Goal: Answer question/provide support: Share knowledge or assist other users

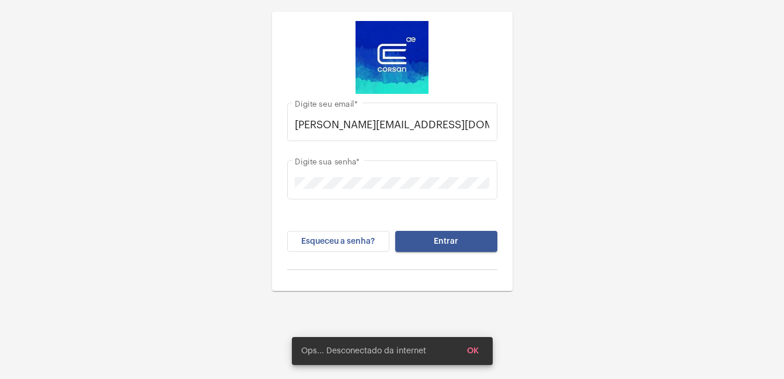
click at [460, 235] on button "Entrar" at bounding box center [446, 241] width 102 height 21
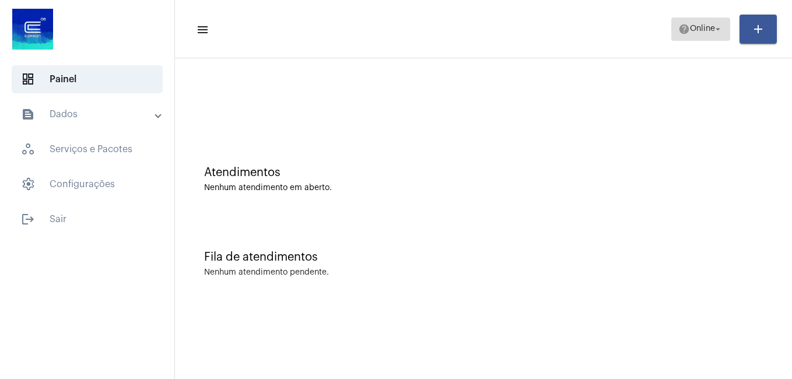
click at [690, 30] on span "Online" at bounding box center [702, 29] width 25 height 8
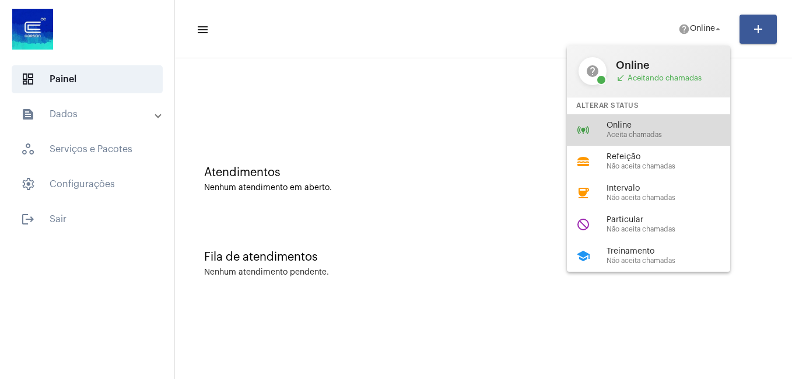
click at [628, 137] on span "Aceita chamadas" at bounding box center [673, 135] width 133 height 8
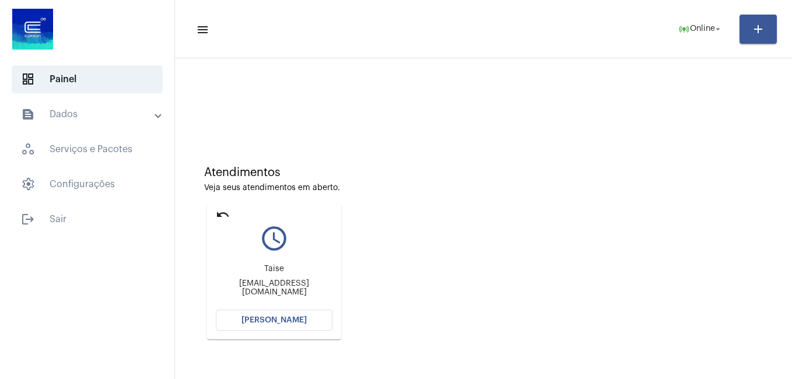
click at [275, 322] on span "[PERSON_NAME]" at bounding box center [274, 320] width 65 height 8
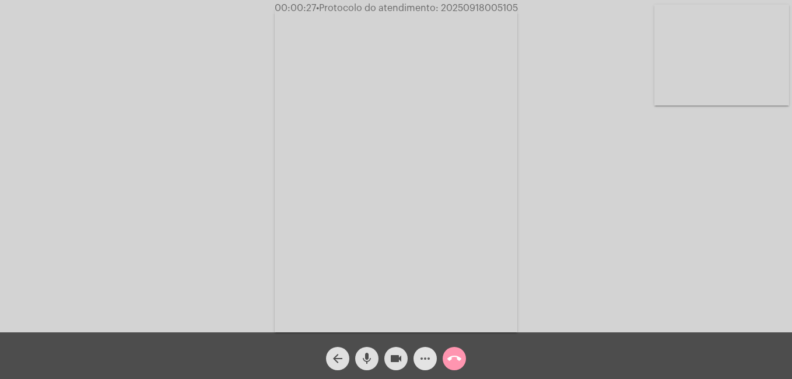
click at [426, 366] on mat-icon "more_horiz" at bounding box center [425, 359] width 14 height 14
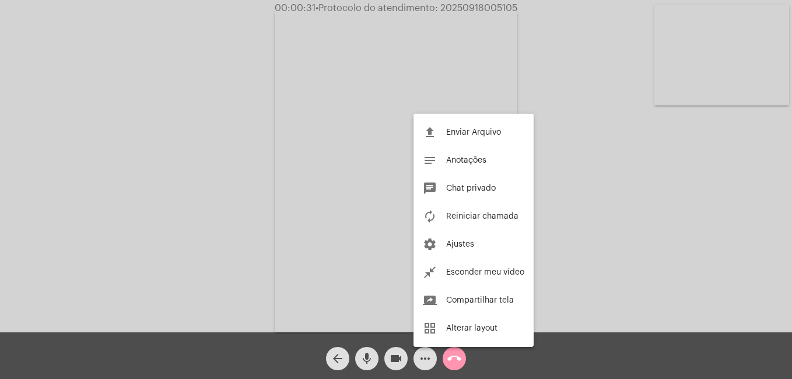
click at [417, 362] on div at bounding box center [396, 189] width 792 height 379
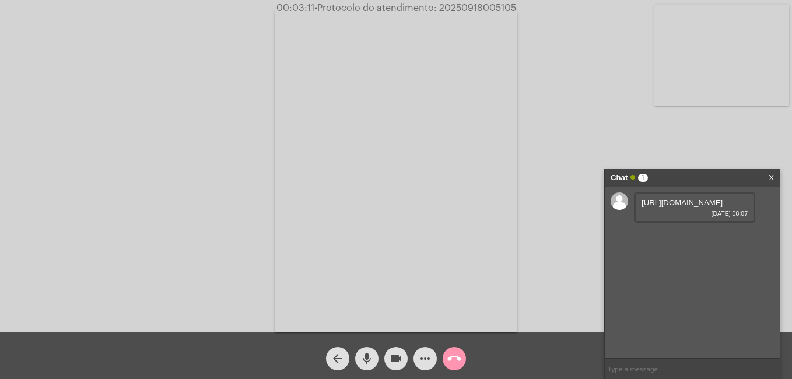
click at [674, 207] on link "[URL][DOMAIN_NAME]" at bounding box center [682, 202] width 81 height 9
click at [670, 240] on link "[URL][DOMAIN_NAME]" at bounding box center [682, 236] width 81 height 9
click at [723, 274] on link "[URL][DOMAIN_NAME]" at bounding box center [682, 269] width 81 height 9
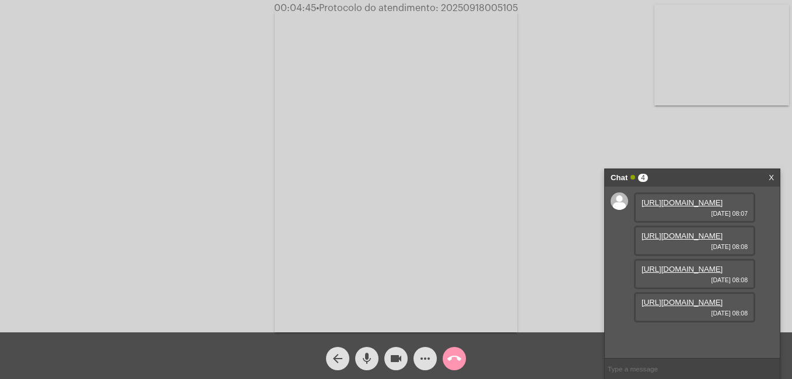
scroll to position [69, 0]
click at [686, 307] on link "[URL][DOMAIN_NAME]" at bounding box center [682, 302] width 81 height 9
click at [419, 367] on span "more_horiz" at bounding box center [425, 358] width 14 height 23
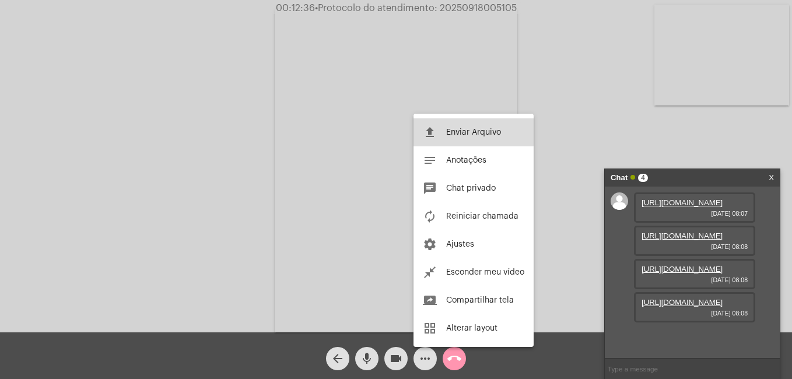
click at [450, 132] on span "Enviar Arquivo" at bounding box center [473, 132] width 55 height 8
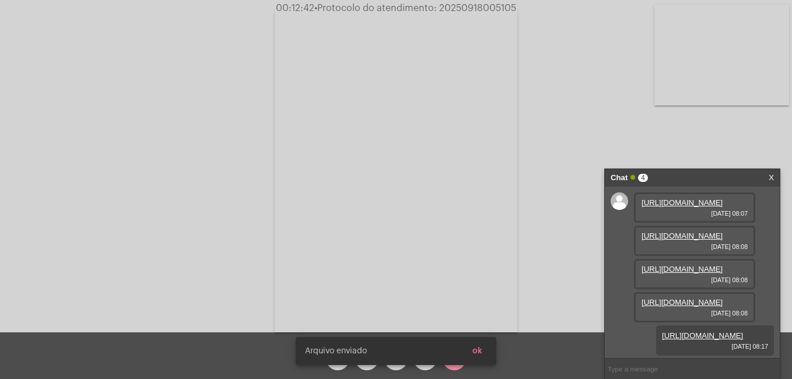
scroll to position [129, 0]
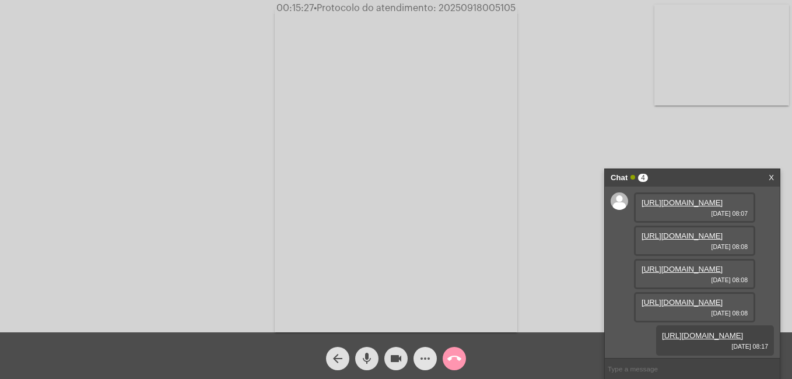
click at [424, 354] on mat-icon "more_horiz" at bounding box center [425, 359] width 14 height 14
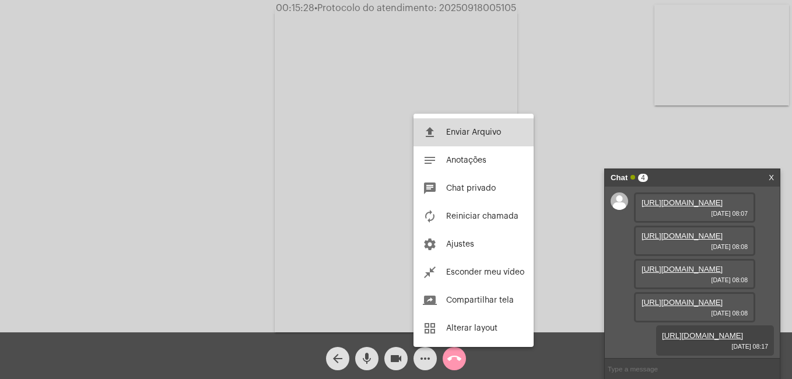
click at [440, 132] on button "file_upload Enviar Arquivo" at bounding box center [474, 132] width 120 height 28
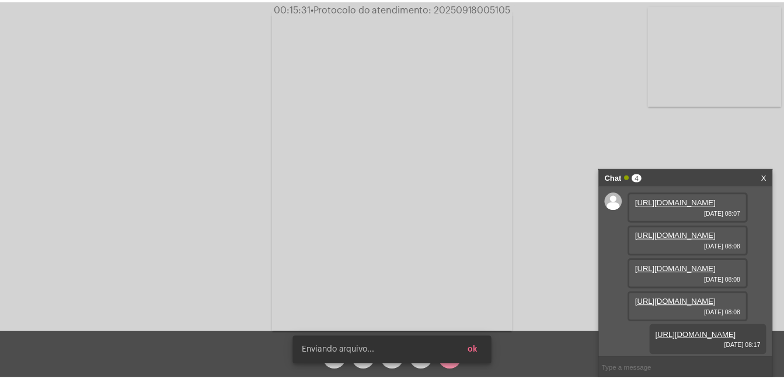
scroll to position [188, 0]
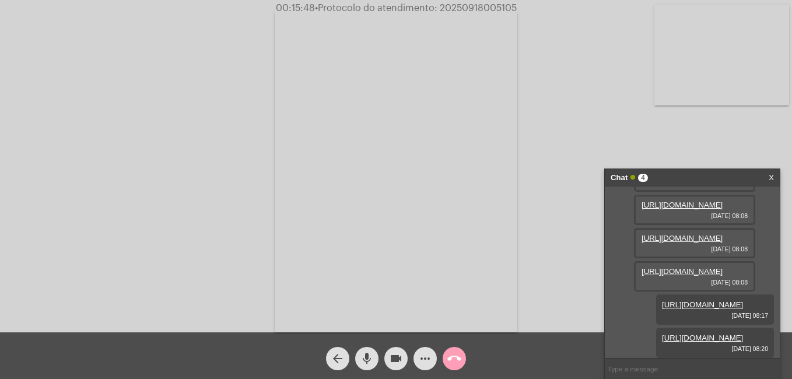
click at [453, 361] on mat-icon "call_end" at bounding box center [455, 359] width 14 height 14
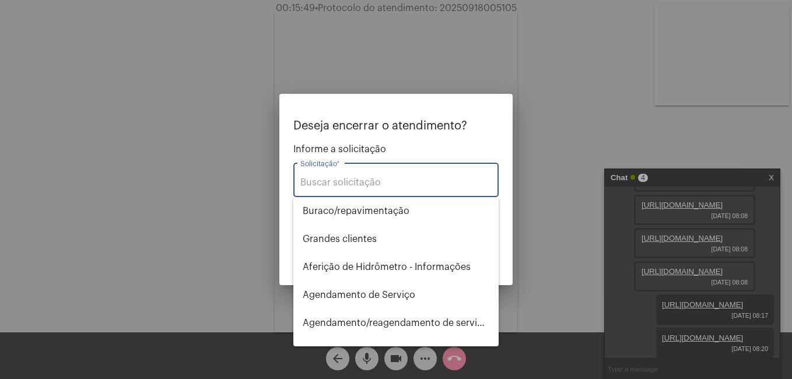
click at [393, 187] on input "Solicitação *" at bounding box center [396, 182] width 191 height 11
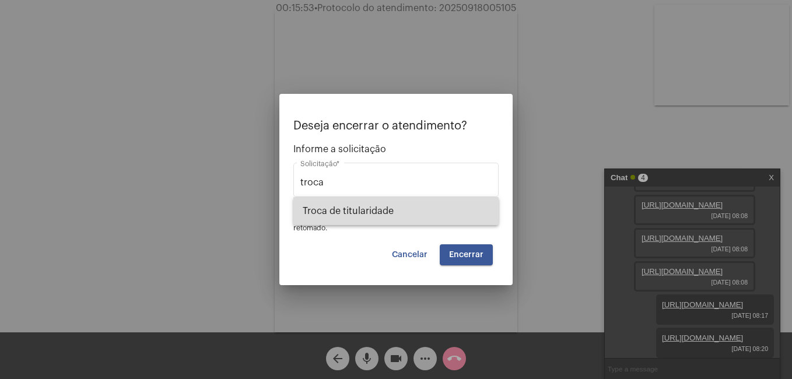
click at [351, 212] on span "Troca de titularidade" at bounding box center [396, 211] width 187 height 28
type input "Troca de titularidade"
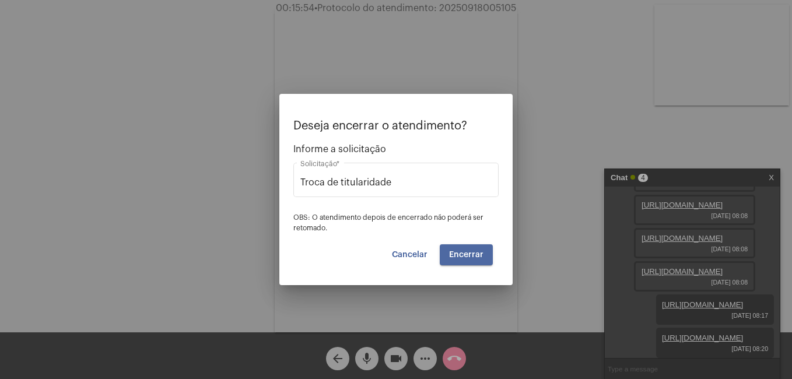
click at [477, 257] on span "Encerrar" at bounding box center [466, 255] width 34 height 8
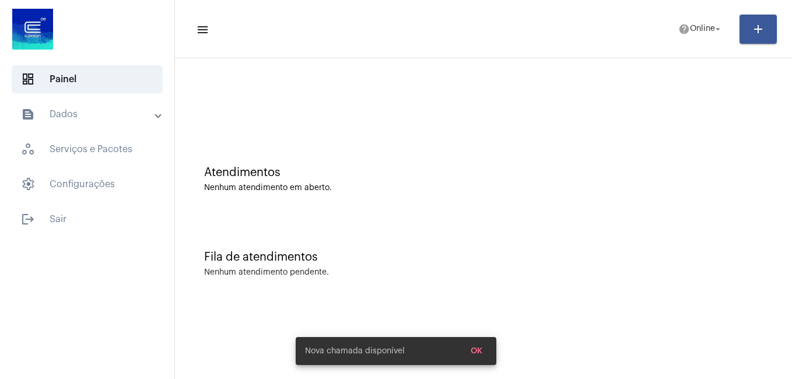
click at [703, 16] on mat-toolbar-row "menu help Online arrow_drop_down add" at bounding box center [483, 29] width 617 height 37
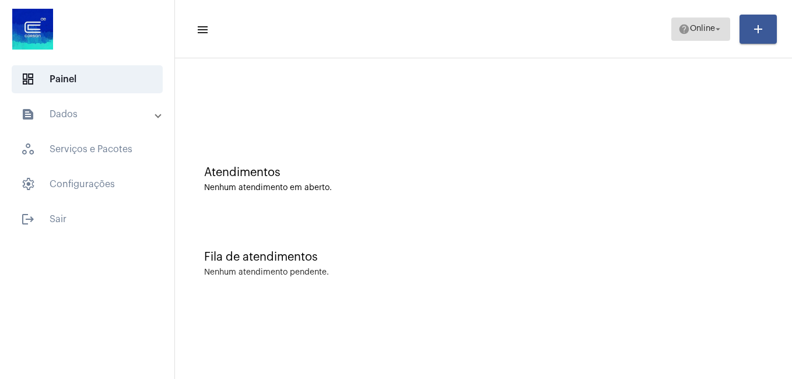
click at [693, 27] on span "Online" at bounding box center [702, 29] width 25 height 8
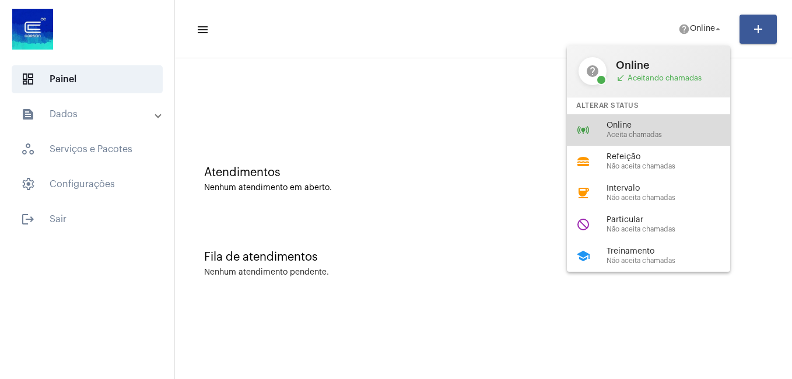
click at [641, 132] on span "Aceita chamadas" at bounding box center [673, 135] width 133 height 8
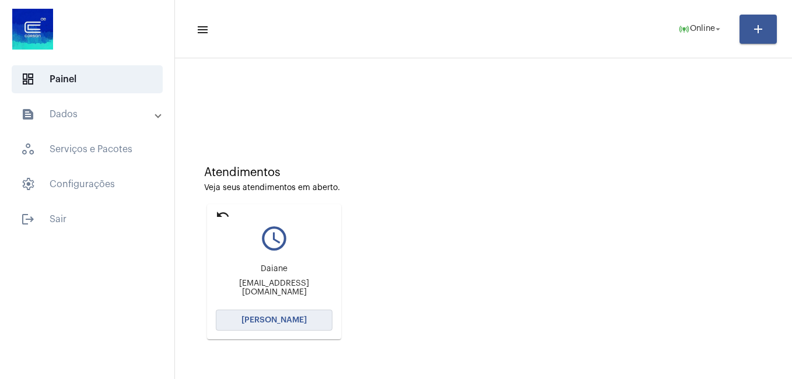
click at [258, 320] on span "[PERSON_NAME]" at bounding box center [274, 320] width 65 height 8
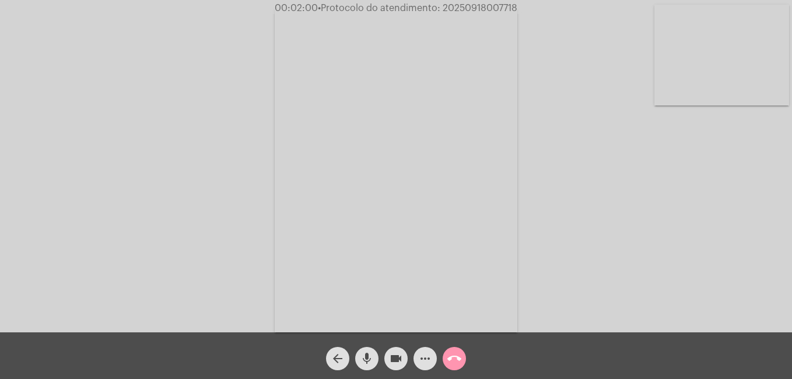
drag, startPoint x: 393, startPoint y: 362, endPoint x: 379, endPoint y: 362, distance: 14.0
click at [393, 362] on mat-icon "videocam" at bounding box center [396, 359] width 14 height 14
click at [360, 358] on mat-icon "mic" at bounding box center [367, 359] width 14 height 14
click at [400, 364] on mat-icon "videocam_off" at bounding box center [396, 359] width 14 height 14
click at [364, 364] on mat-icon "mic_off" at bounding box center [367, 359] width 14 height 14
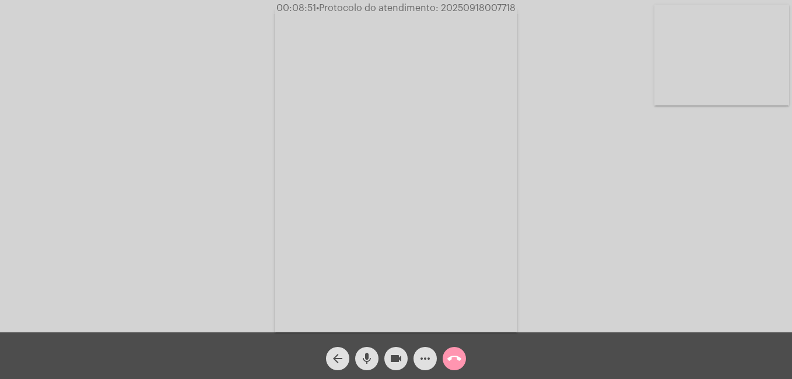
click at [422, 358] on mat-icon "more_horiz" at bounding box center [425, 359] width 14 height 14
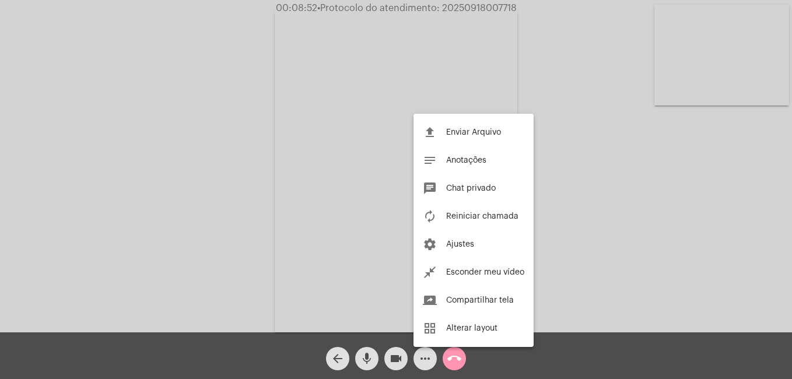
click at [417, 359] on div at bounding box center [396, 189] width 792 height 379
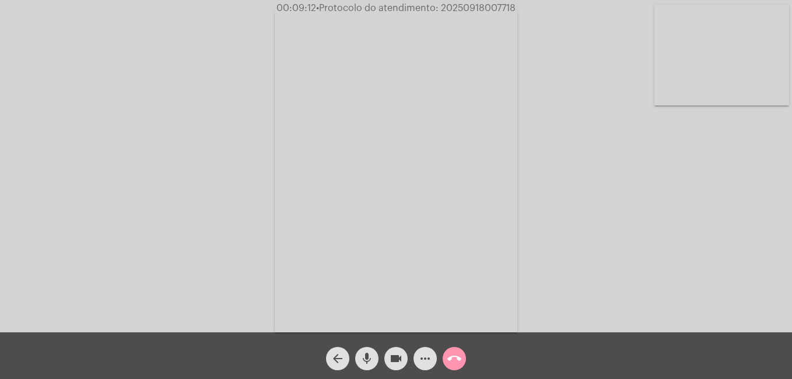
click at [421, 359] on mat-icon "more_horiz" at bounding box center [425, 359] width 14 height 14
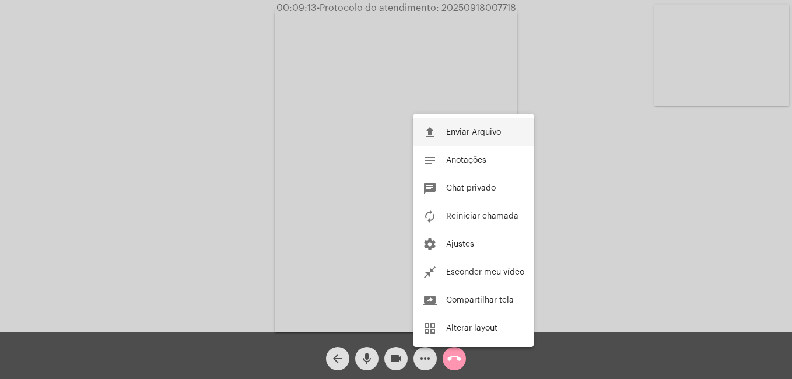
click at [455, 131] on span "Enviar Arquivo" at bounding box center [473, 132] width 55 height 8
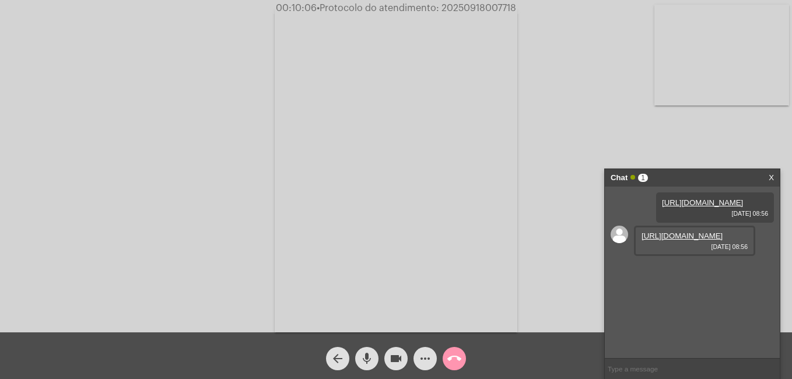
click at [690, 240] on link "[URL][DOMAIN_NAME]" at bounding box center [682, 236] width 81 height 9
click at [770, 180] on link "X" at bounding box center [771, 178] width 5 height 18
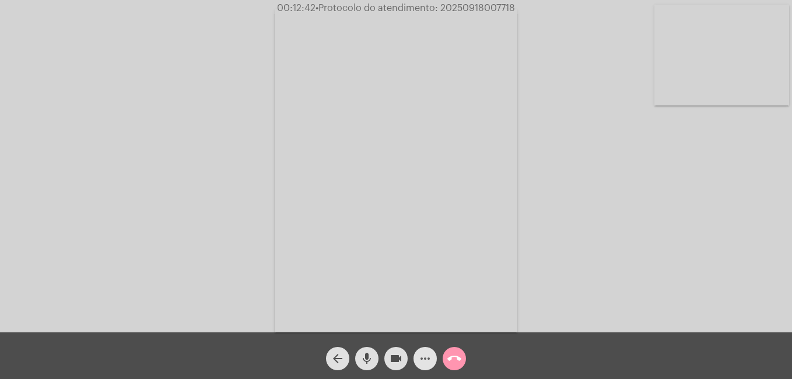
click at [422, 356] on mat-icon "more_horiz" at bounding box center [425, 359] width 14 height 14
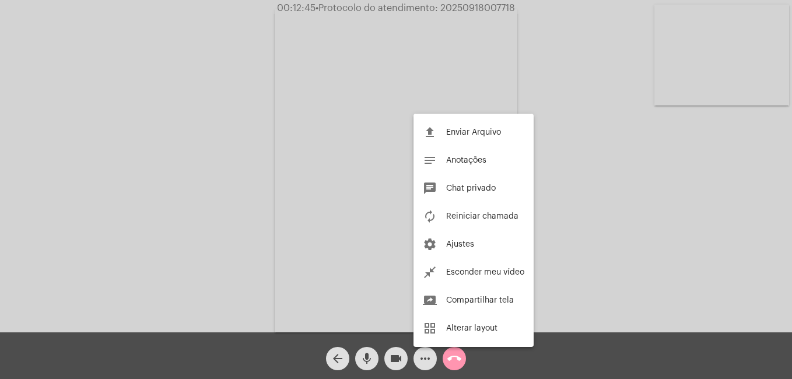
click at [456, 363] on div at bounding box center [396, 189] width 792 height 379
click at [456, 363] on mat-icon "call_end" at bounding box center [455, 359] width 14 height 14
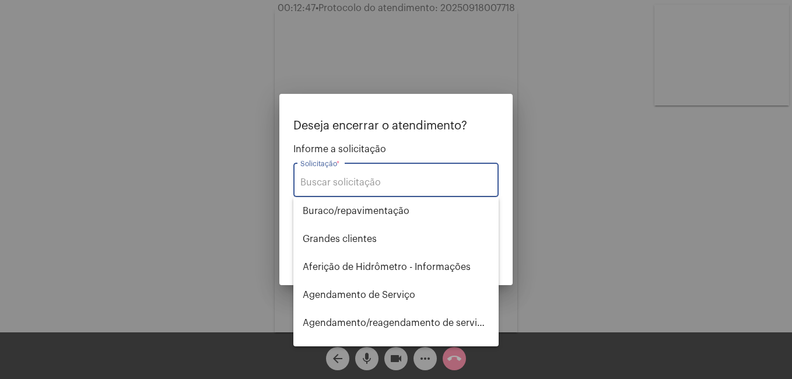
click at [411, 185] on input "Solicitação *" at bounding box center [396, 182] width 191 height 11
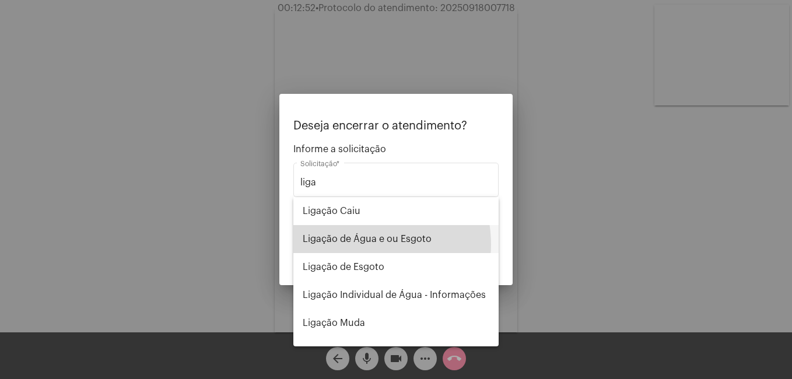
click at [359, 244] on span "Ligação de Água e ou Esgoto" at bounding box center [396, 239] width 187 height 28
type input "Ligação de Água e ou Esgoto"
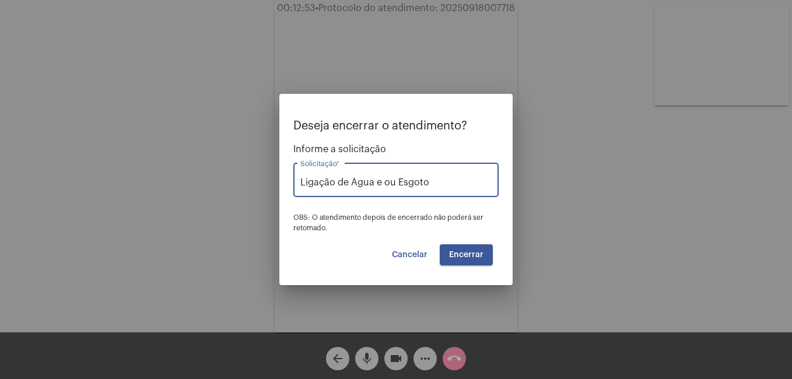
click at [452, 255] on span "Encerrar" at bounding box center [466, 255] width 34 height 8
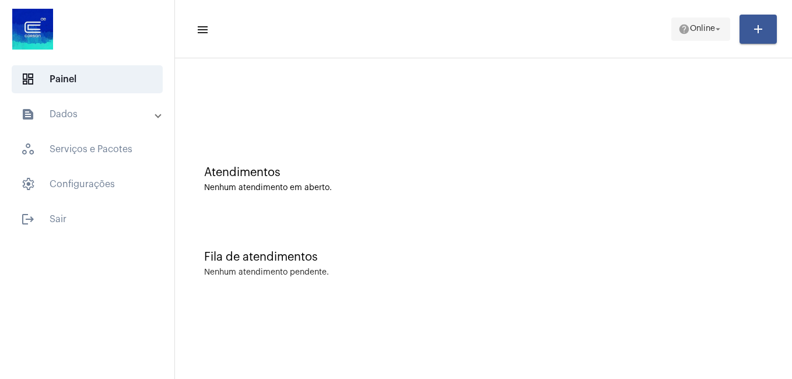
click at [698, 33] on span "help Online arrow_drop_down" at bounding box center [701, 28] width 45 height 21
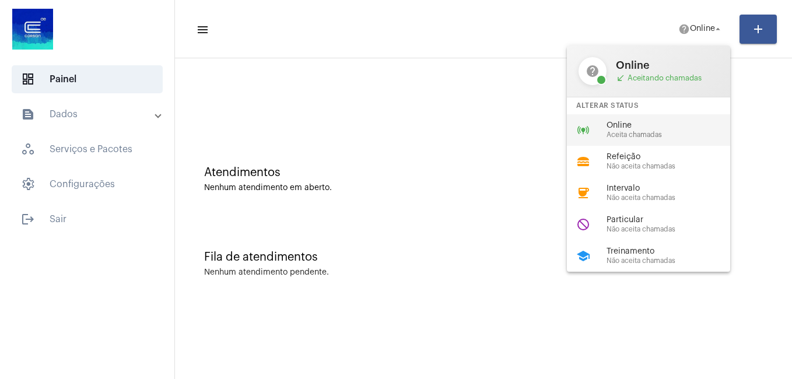
click at [630, 120] on div "online_prediction Online Aceita chamadas" at bounding box center [658, 130] width 182 height 32
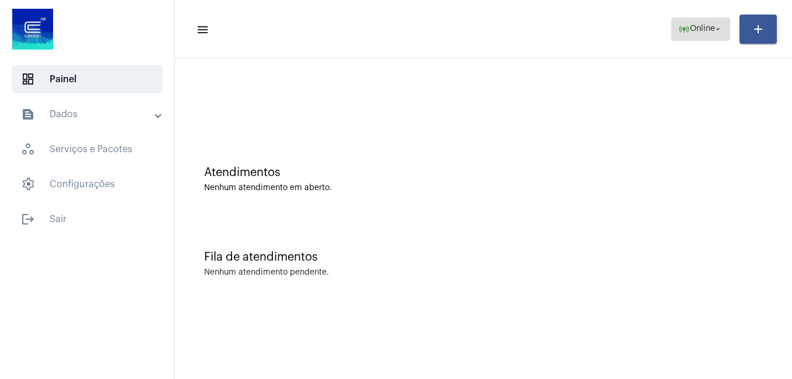
click at [703, 22] on span "online_prediction Online arrow_drop_down" at bounding box center [701, 28] width 45 height 21
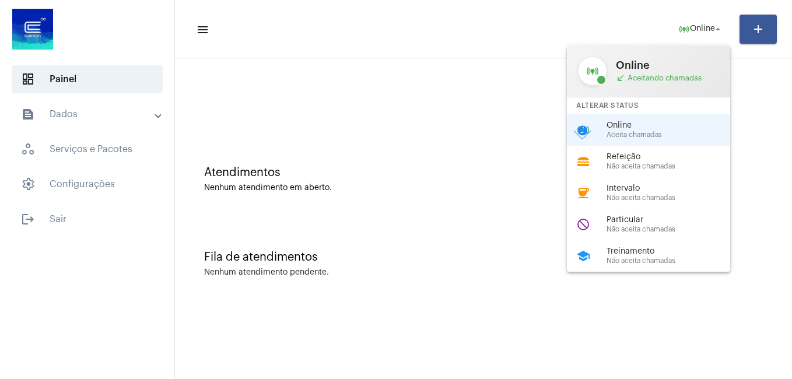
click at [67, 205] on div at bounding box center [396, 189] width 792 height 379
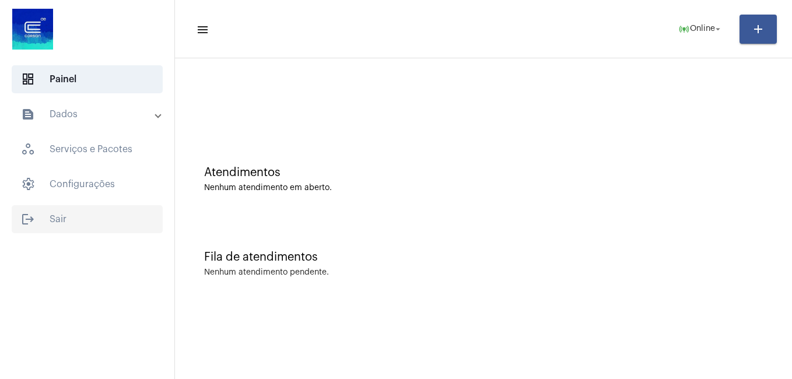
click at [56, 213] on span "logout Sair" at bounding box center [87, 219] width 151 height 28
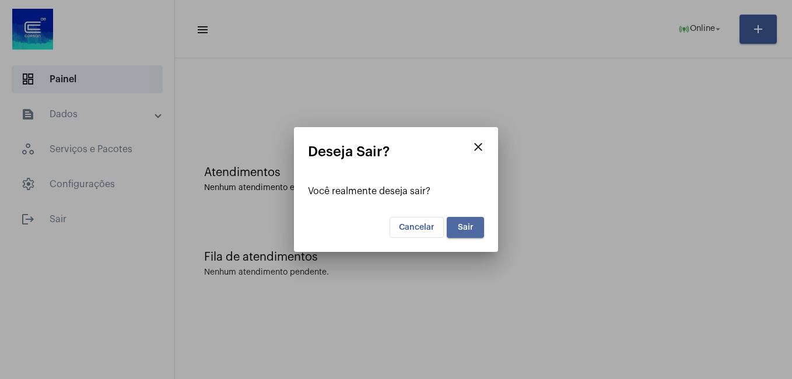
click at [471, 225] on span "Sair" at bounding box center [466, 227] width 16 height 8
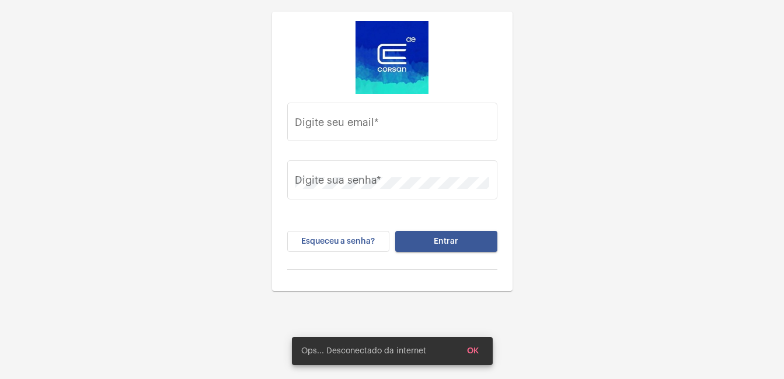
type input "[PERSON_NAME][EMAIL_ADDRESS][DOMAIN_NAME]"
